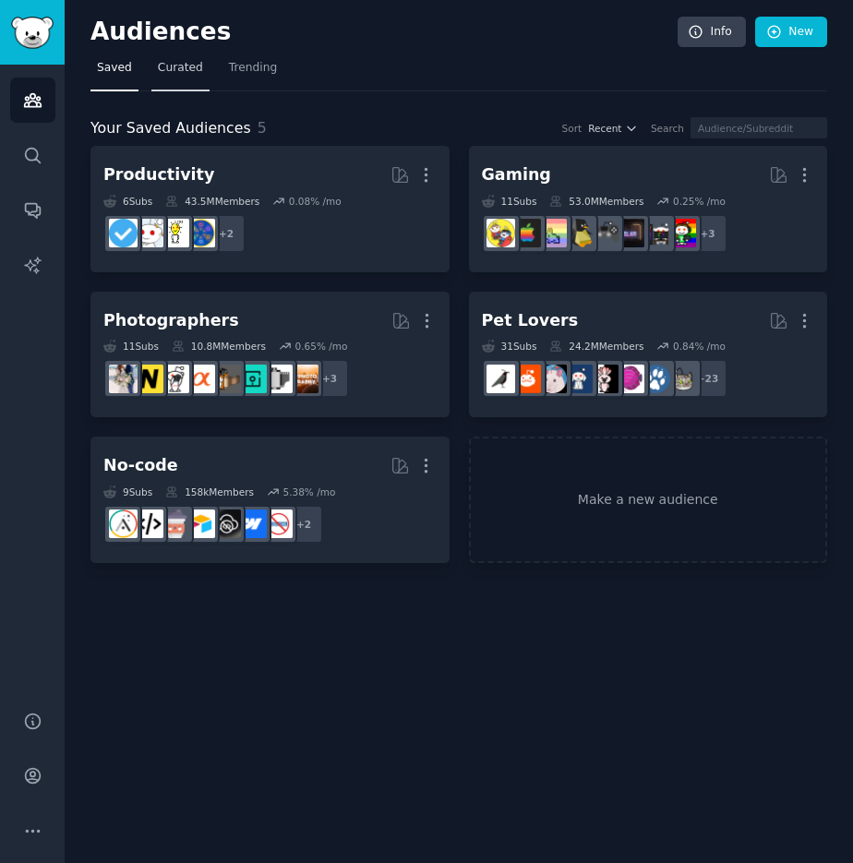
click at [182, 66] on span "Curated" at bounding box center [180, 68] width 45 height 17
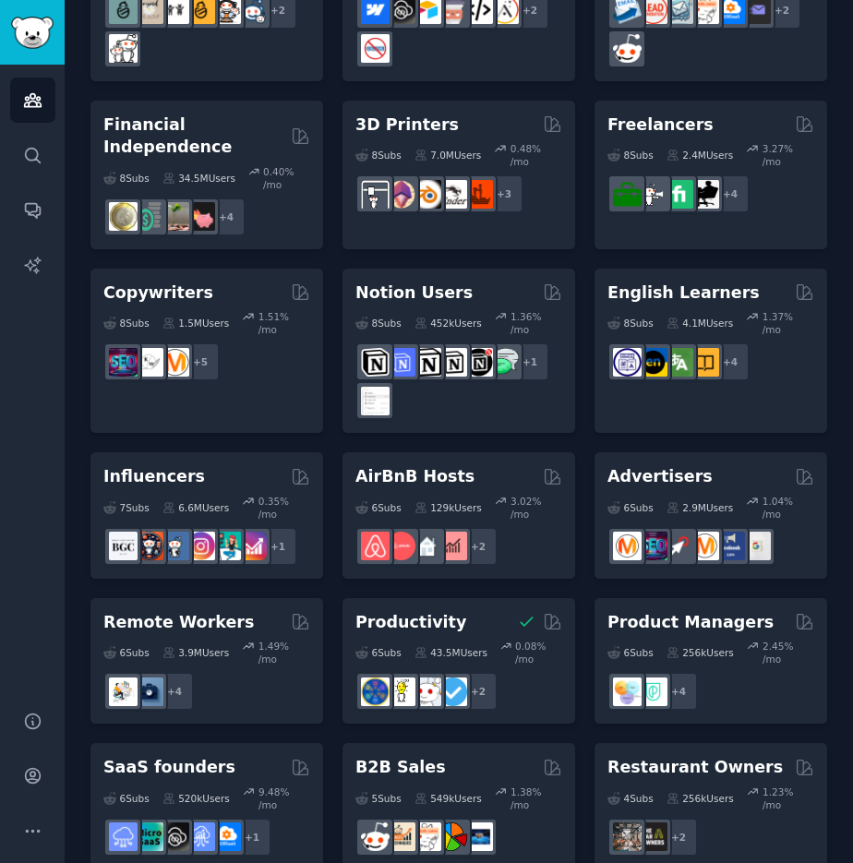
scroll to position [1569, 0]
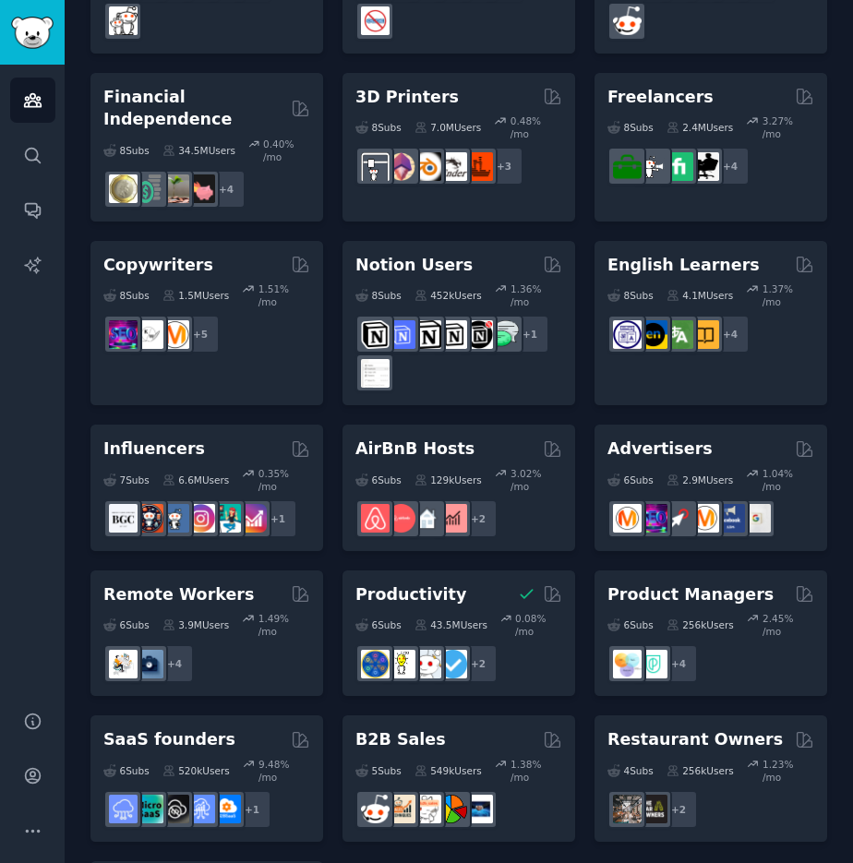
drag, startPoint x: 257, startPoint y: 615, endPoint x: 448, endPoint y: 766, distance: 243.1
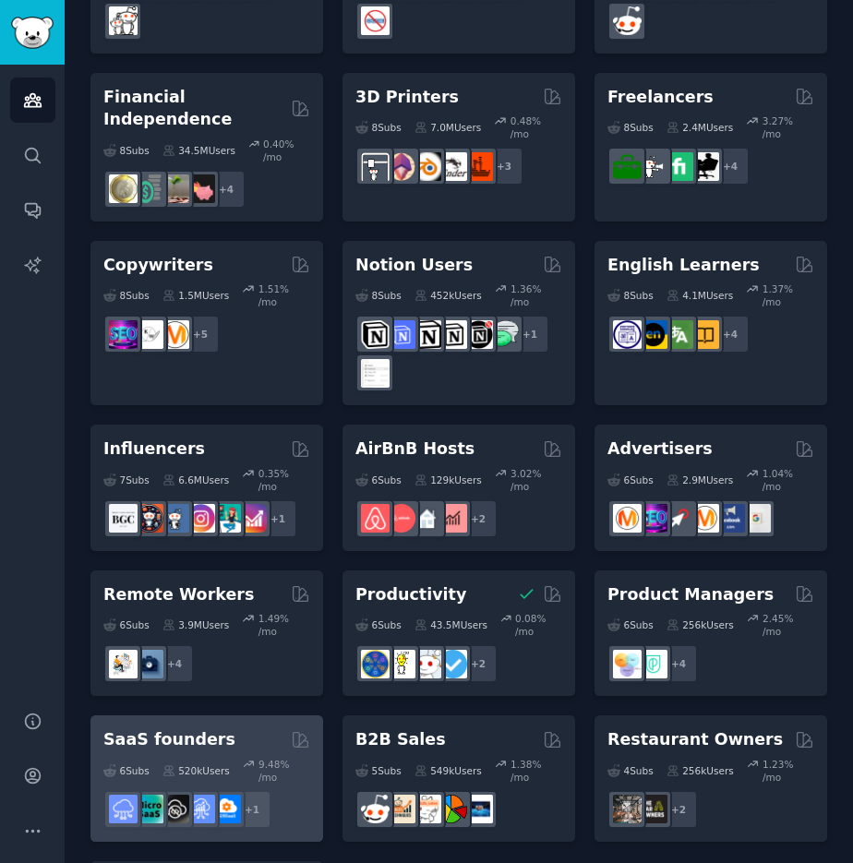
scroll to position [1570, 0]
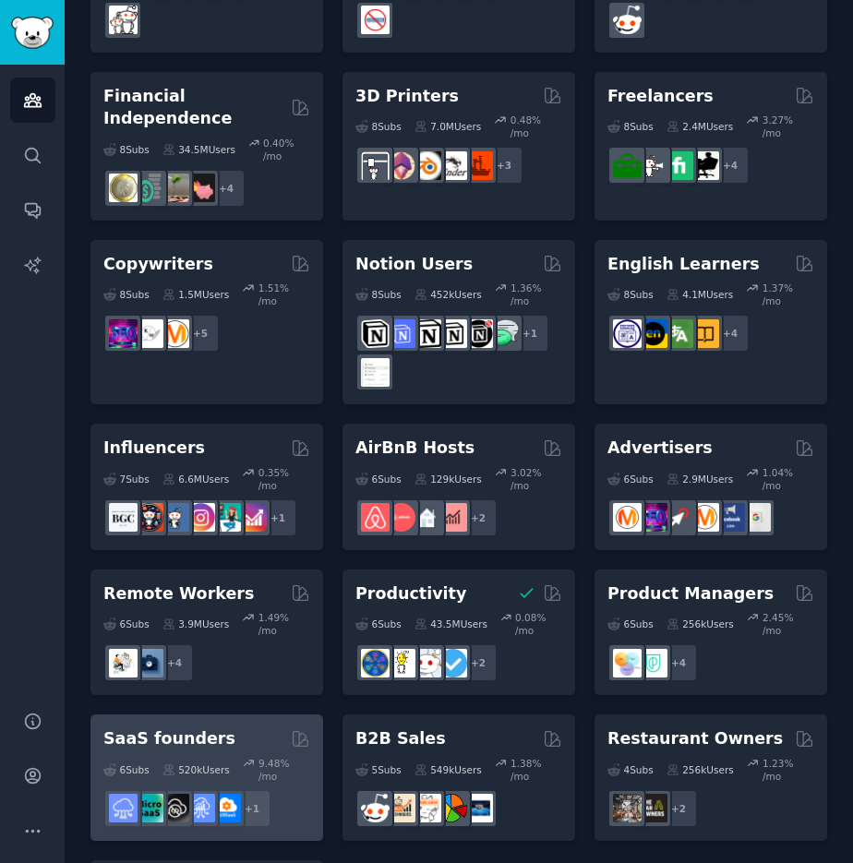
click at [236, 727] on div "SaaS founders Curated by GummySearch" at bounding box center [206, 738] width 207 height 23
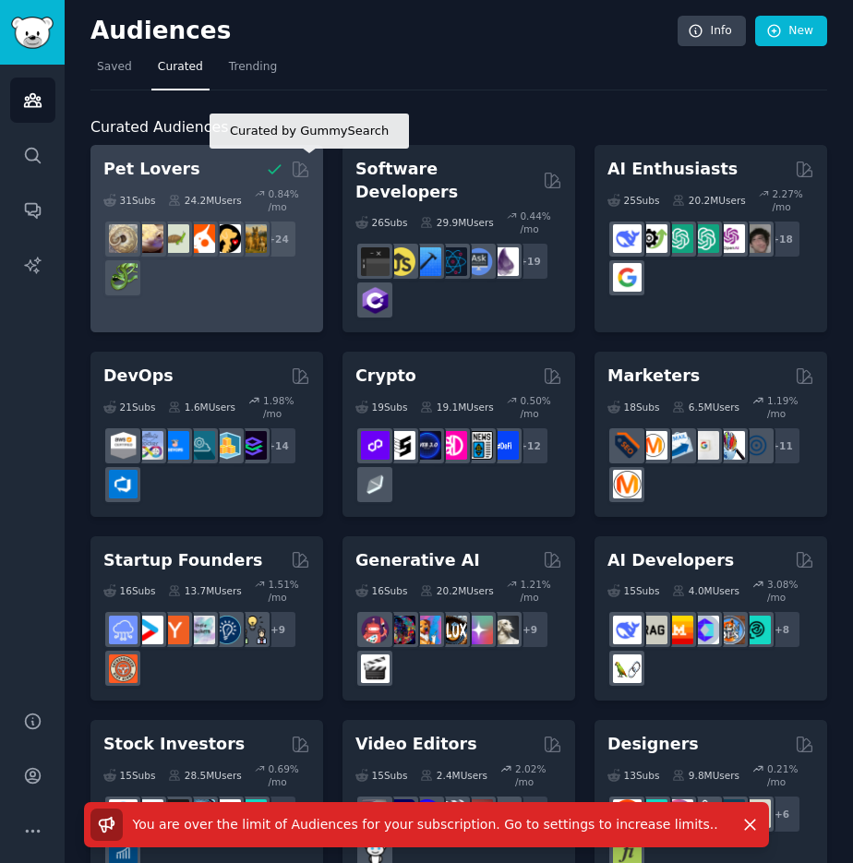
scroll to position [0, 0]
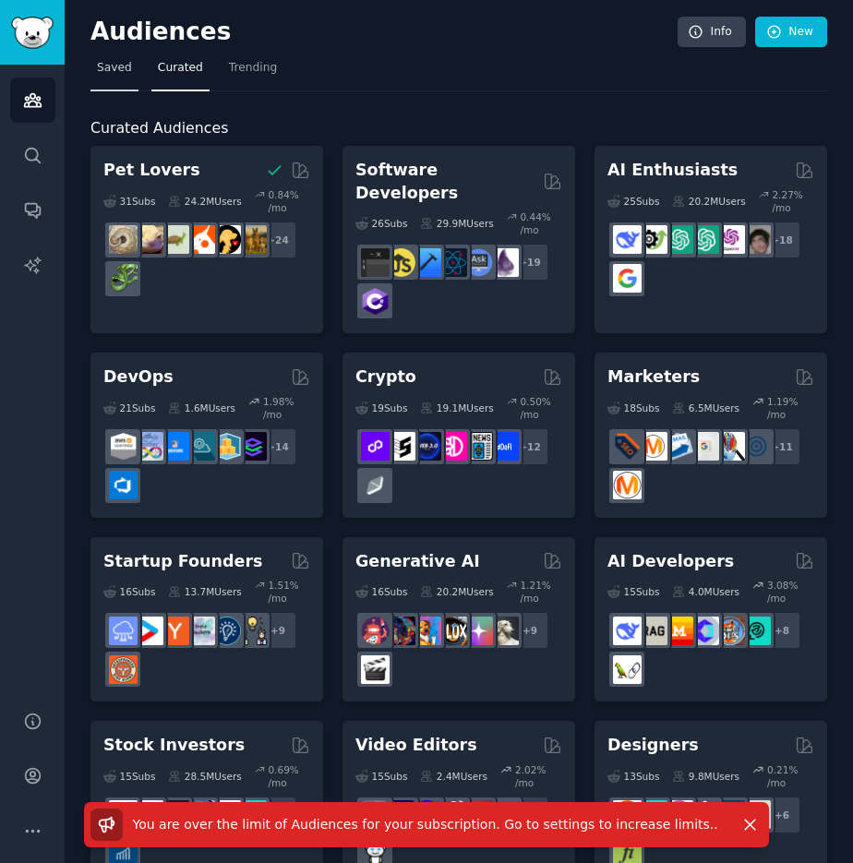
click at [122, 64] on span "Saved" at bounding box center [114, 68] width 35 height 17
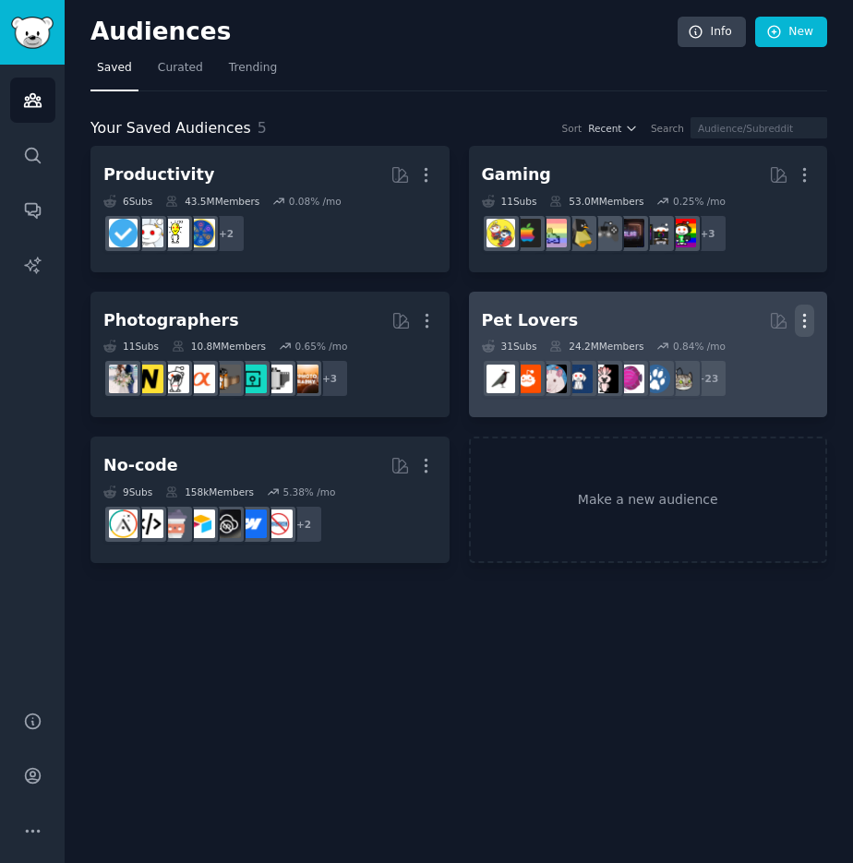
click at [807, 325] on icon "button" at bounding box center [804, 320] width 19 height 19
click at [776, 354] on div "Delete" at bounding box center [742, 359] width 88 height 39
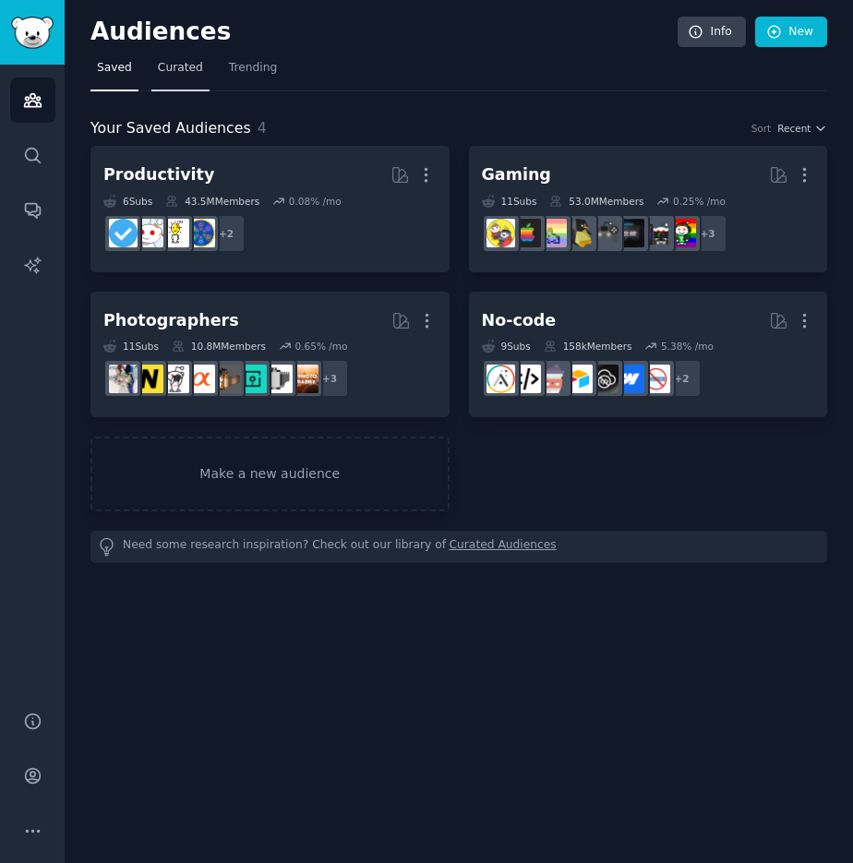
click at [172, 75] on span "Curated" at bounding box center [180, 68] width 45 height 17
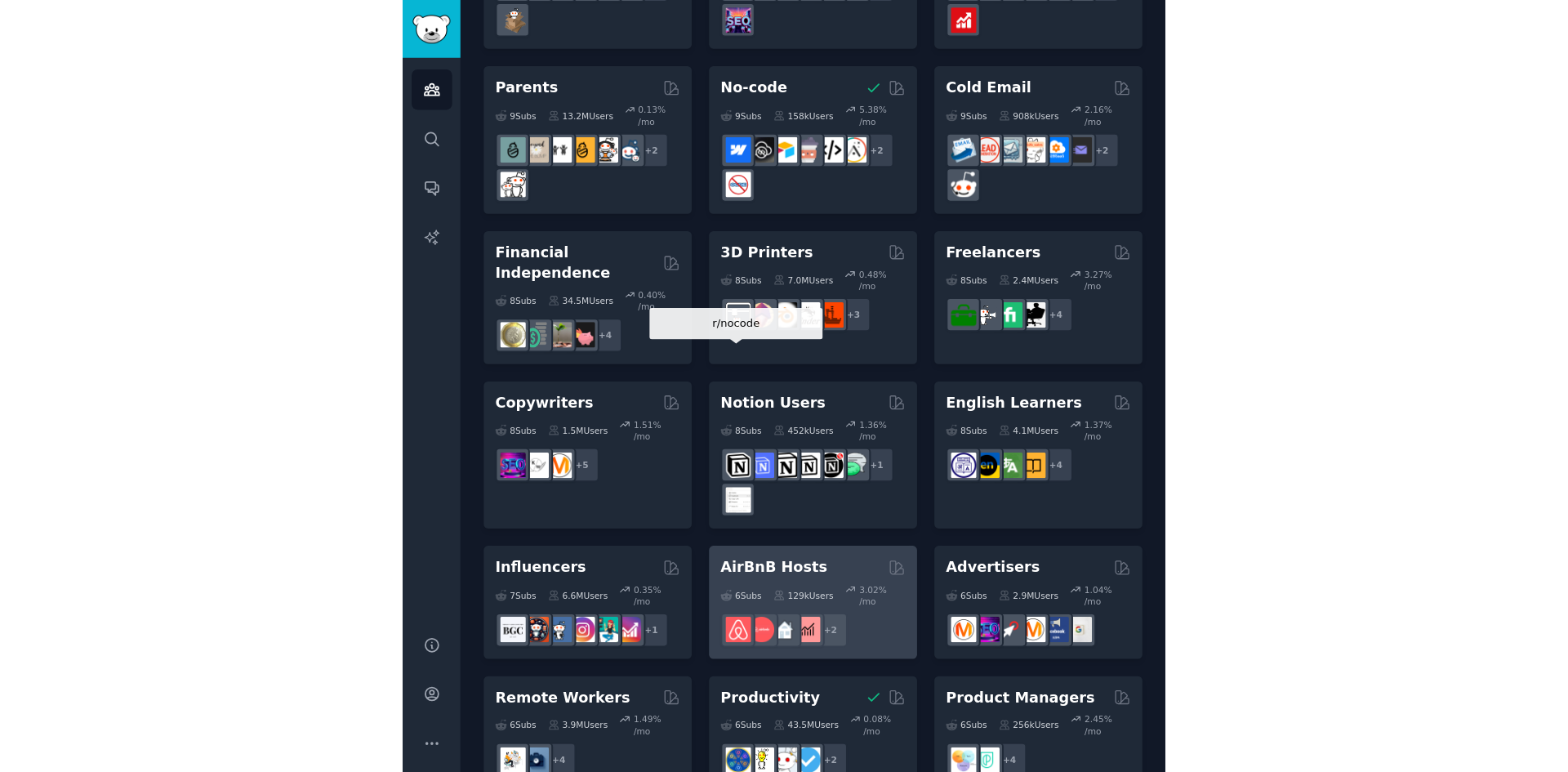
scroll to position [1390, 0]
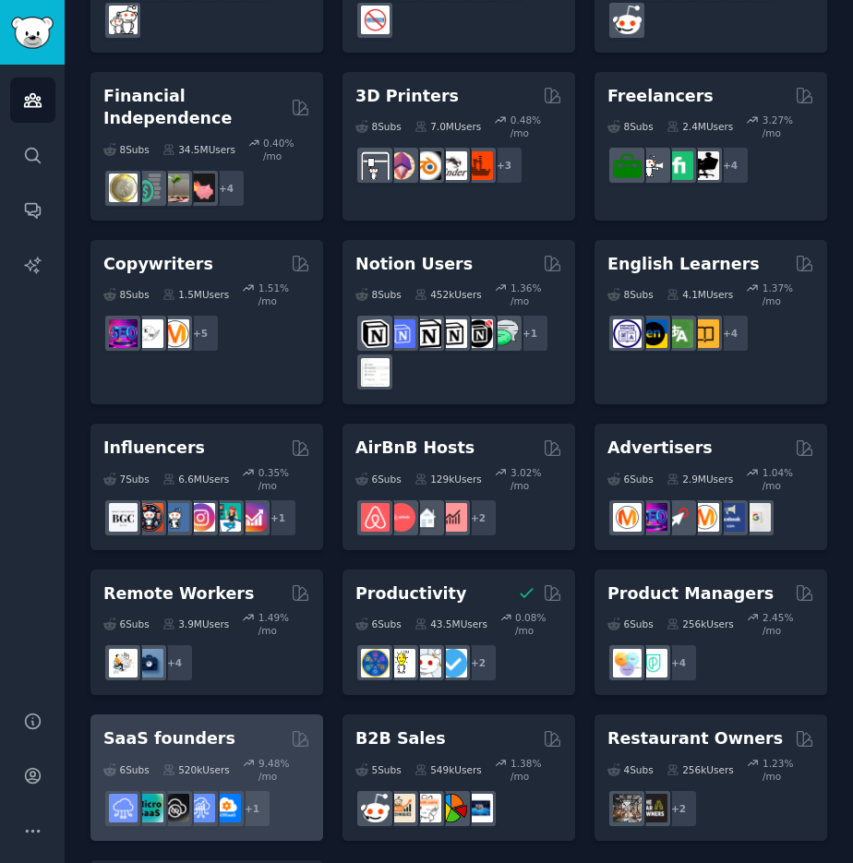
click at [269, 727] on div "SaaS founders" at bounding box center [206, 738] width 207 height 23
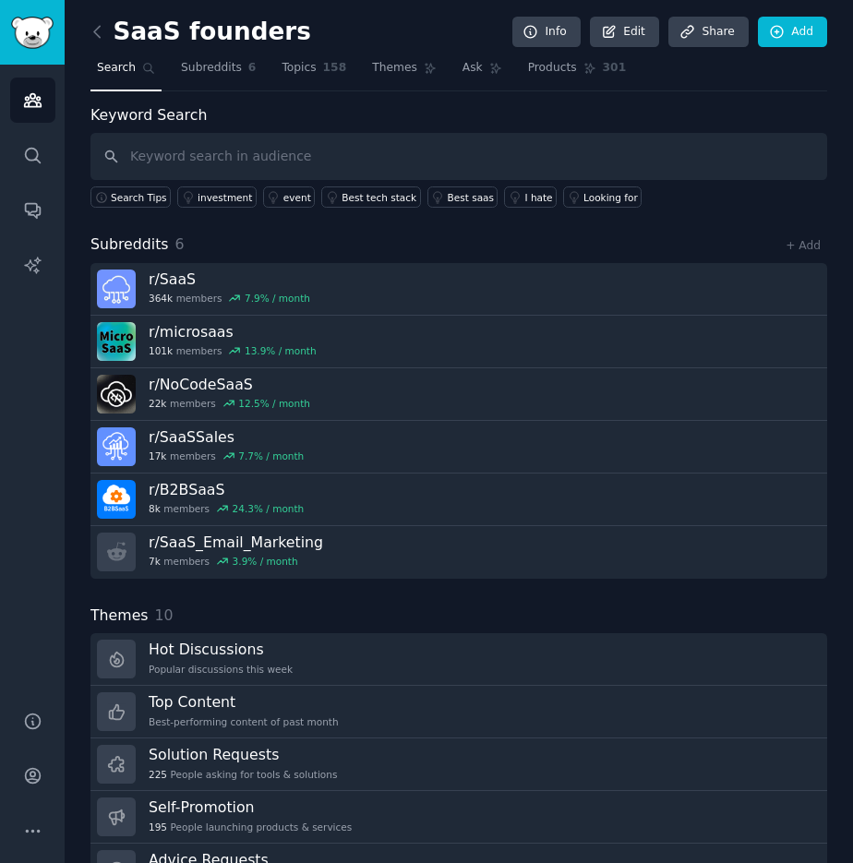
click at [613, 105] on div "Keyword Search Search Tips investment event Best tech stack Best saas I hate Lo…" at bounding box center [458, 156] width 736 height 104
